Goal: Information Seeking & Learning: Check status

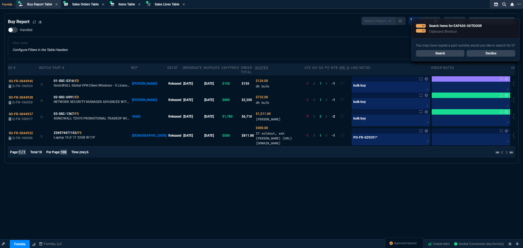
select select "9: OCAM"
click at [445, 52] on link "Search" at bounding box center [440, 53] width 49 height 7
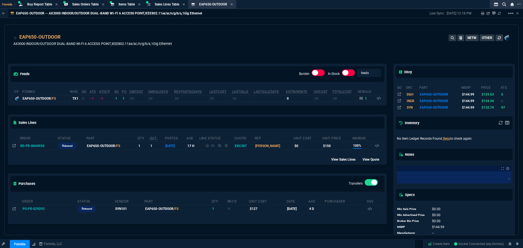
click at [72, 29] on div "EAP650-OUTDOOR AX3000 INDOOR/OUTDOOR DUAL-BAND WI-FI 6 ACCESS POINT,IEEE802.11a…" at bounding box center [262, 41] width 514 height 32
click at [132, 5] on span "Items Table" at bounding box center [127, 4] width 16 height 4
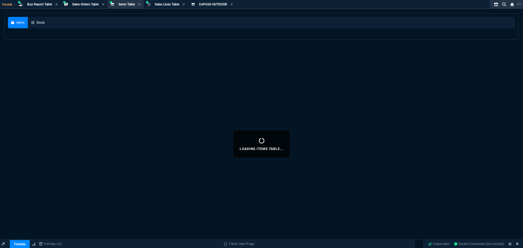
select select
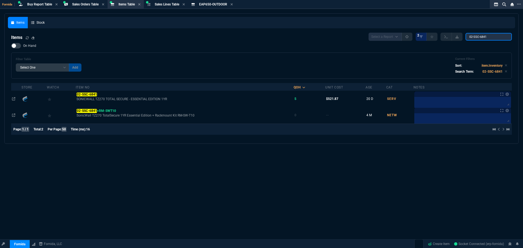
click at [477, 35] on input "02-SSC-6841" at bounding box center [489, 37] width 46 height 8
paste input "C1000-48P-4G-L-RF"
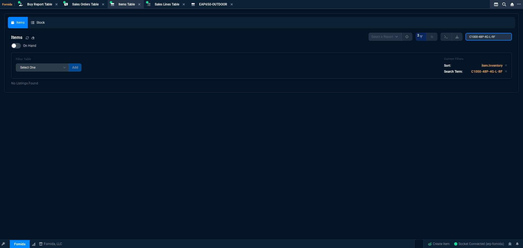
type input "C1000-48P-4G-L-RF"
click at [480, 40] on input "C1000-48P-4G-L-RF" at bounding box center [489, 37] width 46 height 8
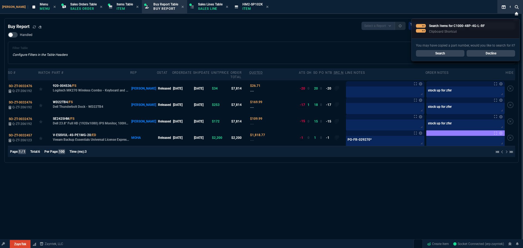
select select "9: OCAM"
click at [437, 54] on link "Search" at bounding box center [440, 53] width 49 height 7
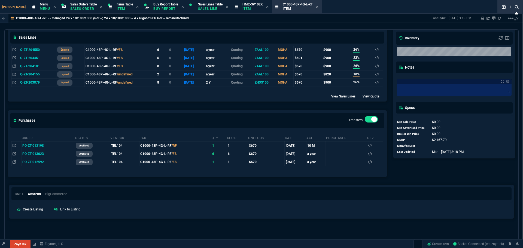
scroll to position [142, 0]
click at [29, 145] on span "PO-ZT-013198" at bounding box center [33, 145] width 22 height 4
click at [14, 144] on icon at bounding box center [14, 144] width 3 height 3
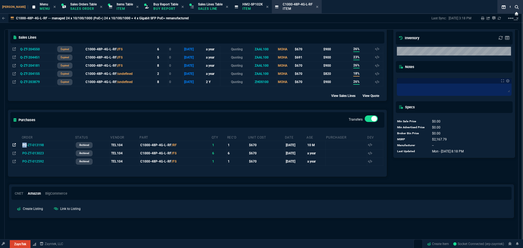
click at [14, 144] on icon at bounding box center [14, 144] width 3 height 3
click at [34, 145] on span "PO-ZT-013198" at bounding box center [33, 145] width 22 height 4
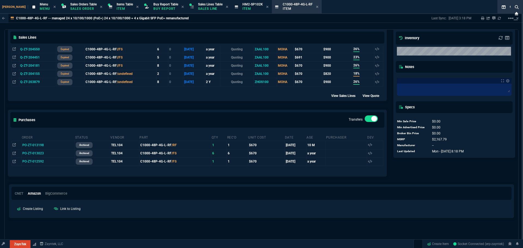
click at [366, 121] on label at bounding box center [371, 119] width 13 height 7
click at [0, 0] on input "checkbox" at bounding box center [0, 0] width 0 height 0
click at [366, 121] on label at bounding box center [371, 119] width 13 height 7
click at [0, 0] on input "checkbox" at bounding box center [0, 0] width 0 height 0
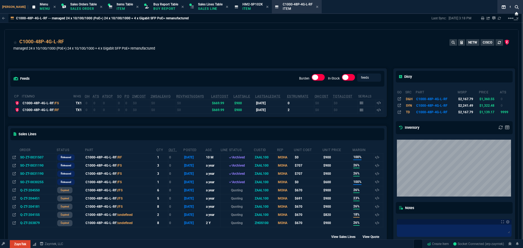
scroll to position [0, 0]
click at [67, 41] on icon at bounding box center [67, 42] width 3 height 3
click at [498, 43] on icon at bounding box center [499, 42] width 3 height 3
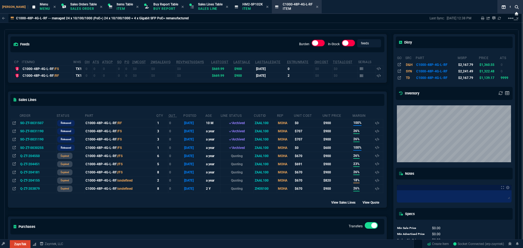
scroll to position [33, 0]
